Goal: Information Seeking & Learning: Learn about a topic

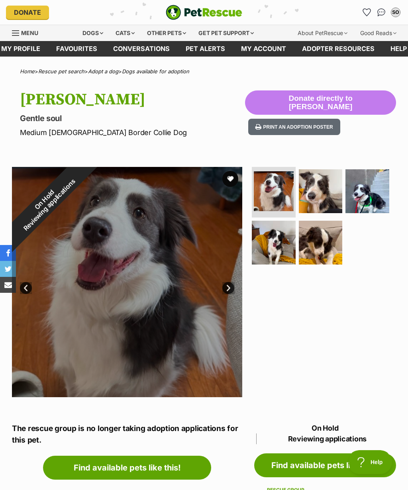
click at [91, 33] on div "Dogs" at bounding box center [93, 33] width 32 height 16
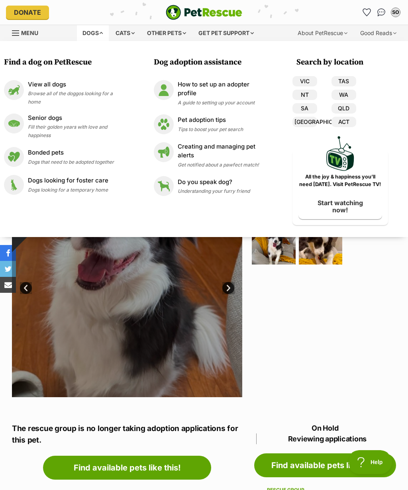
click at [83, 128] on span "Fill their golden years with love and happiness" at bounding box center [67, 131] width 79 height 14
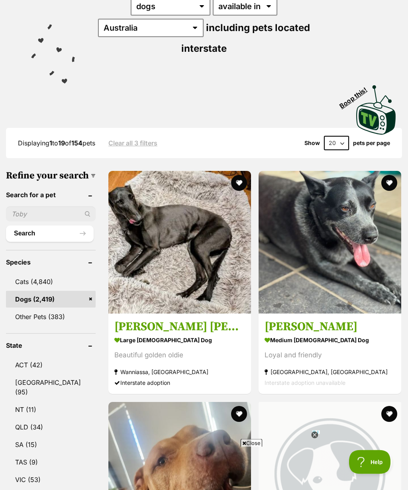
scroll to position [130, 0]
click at [265, 230] on img at bounding box center [330, 242] width 143 height 143
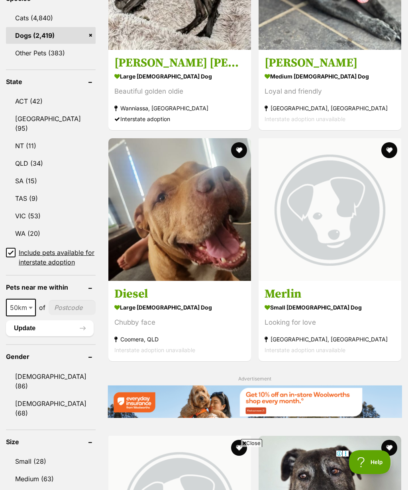
scroll to position [394, 0]
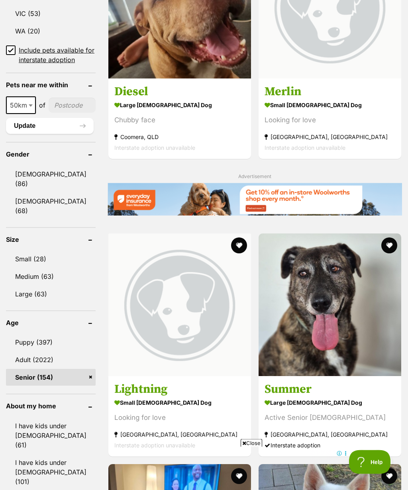
scroll to position [596, 0]
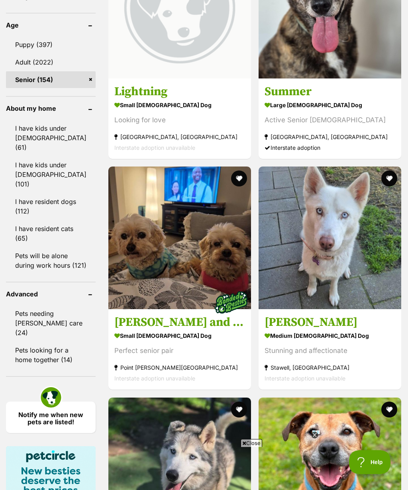
scroll to position [894, 0]
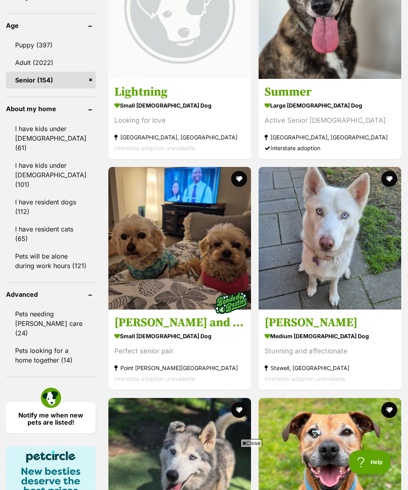
click at [46, 368] on link "Pets looking for a home together (14)" at bounding box center [51, 355] width 90 height 26
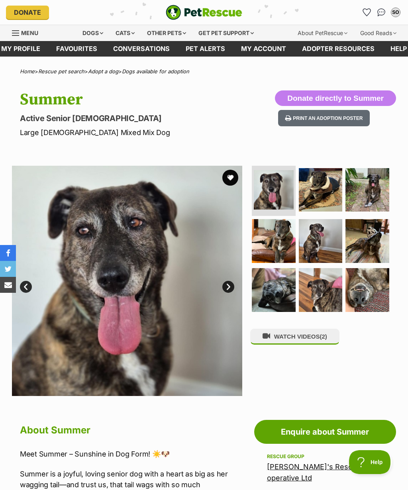
click at [324, 240] on img at bounding box center [321, 241] width 44 height 44
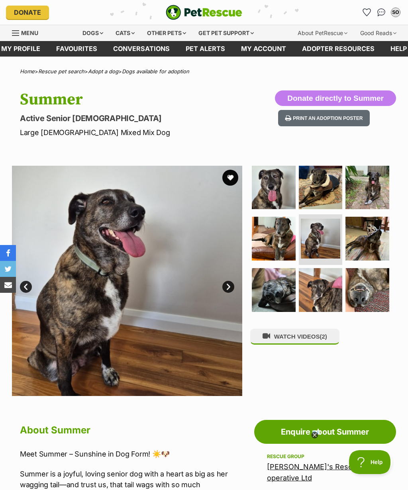
click at [226, 289] on link "Next" at bounding box center [228, 287] width 12 height 12
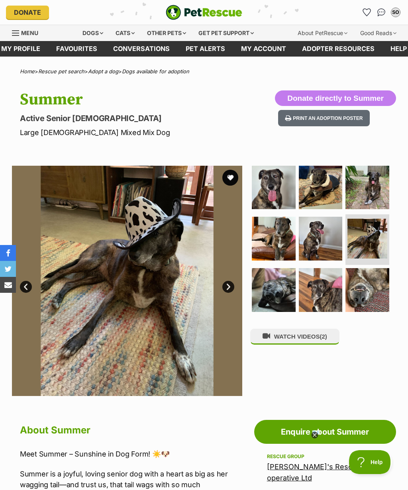
click at [224, 283] on link "Next" at bounding box center [228, 287] width 12 height 12
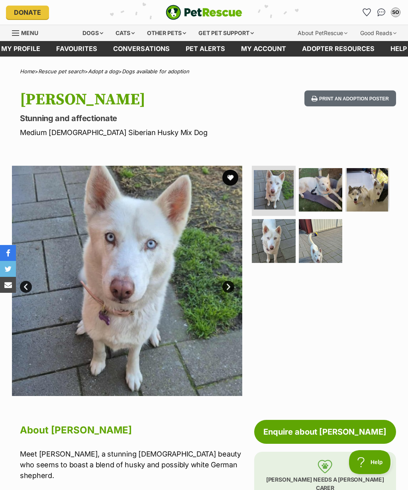
click at [328, 191] on img at bounding box center [321, 190] width 44 height 44
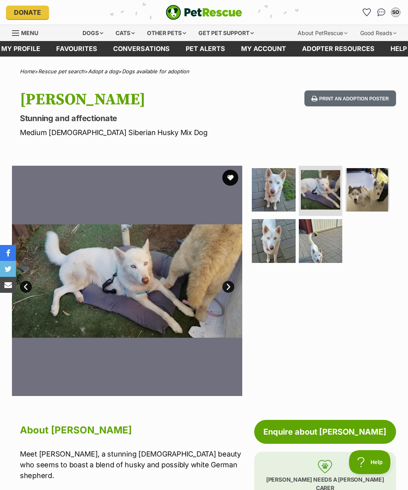
click at [228, 289] on link "Next" at bounding box center [228, 287] width 12 height 12
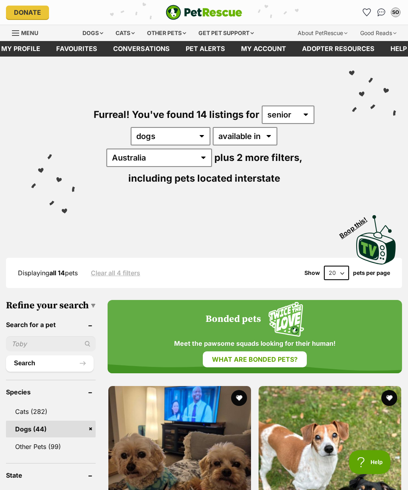
click at [89, 29] on div "Dogs" at bounding box center [93, 33] width 32 height 16
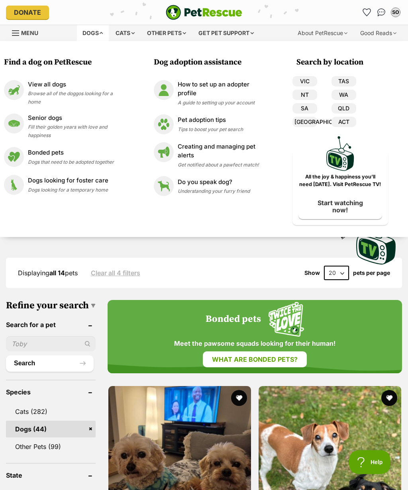
click at [308, 78] on link "VIC" at bounding box center [305, 81] width 25 height 10
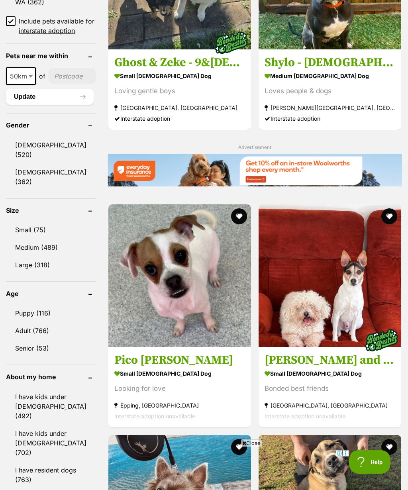
scroll to position [623, 0]
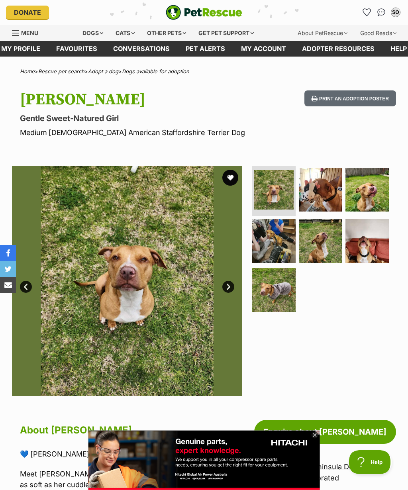
click at [324, 248] on img at bounding box center [321, 241] width 44 height 44
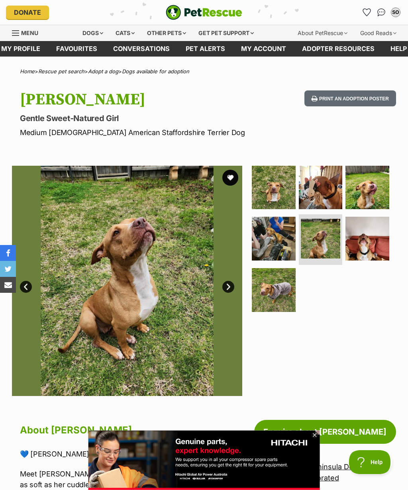
click at [229, 286] on link "Next" at bounding box center [228, 287] width 12 height 12
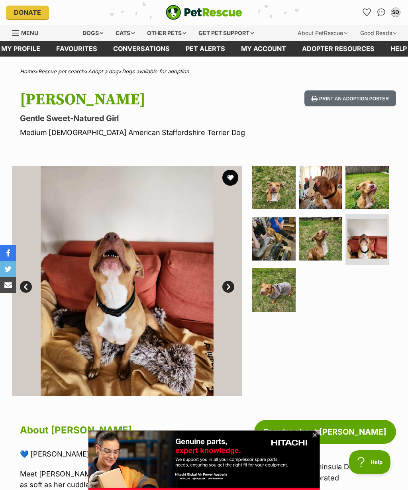
click at [276, 291] on img at bounding box center [274, 290] width 44 height 44
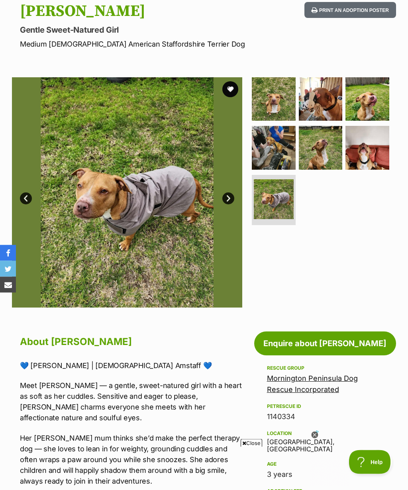
scroll to position [28, 0]
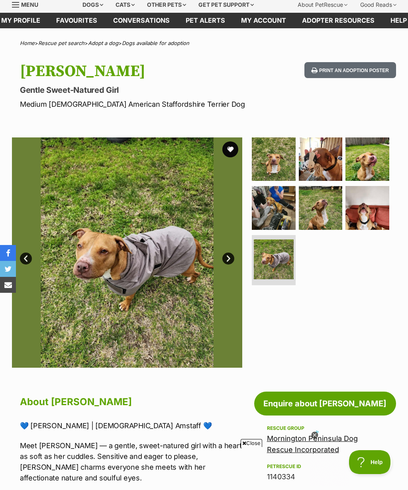
click at [229, 255] on link "Next" at bounding box center [228, 259] width 12 height 12
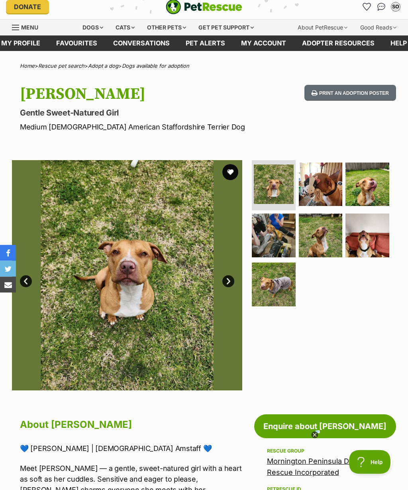
scroll to position [6, 0]
click at [279, 302] on img at bounding box center [274, 285] width 44 height 44
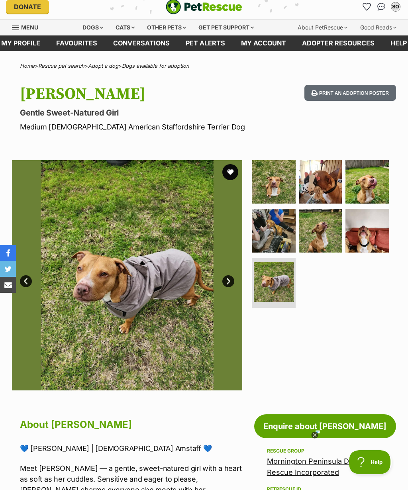
click at [279, 242] on img at bounding box center [274, 231] width 44 height 44
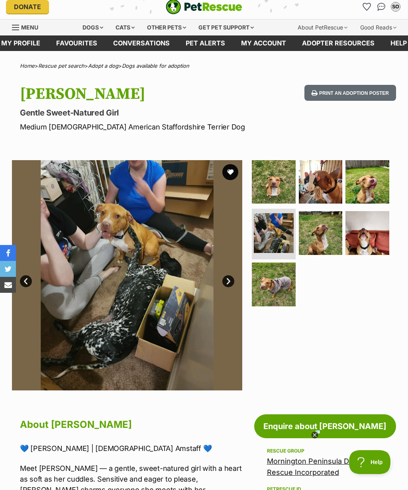
click at [375, 239] on img at bounding box center [368, 233] width 44 height 44
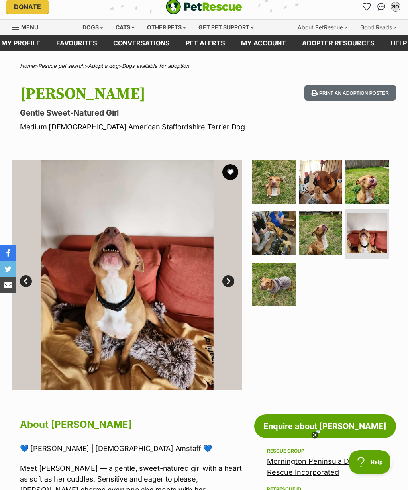
click at [374, 188] on img at bounding box center [368, 182] width 44 height 44
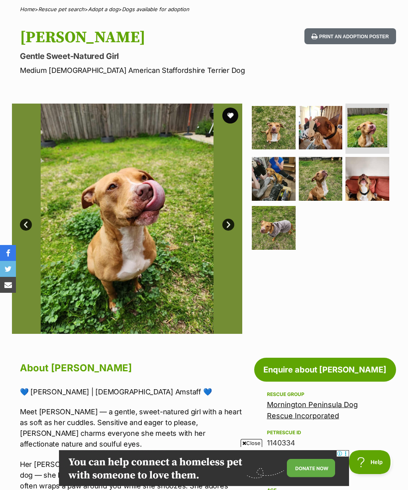
scroll to position [0, 0]
